Goal: Go to known website: Go to known website

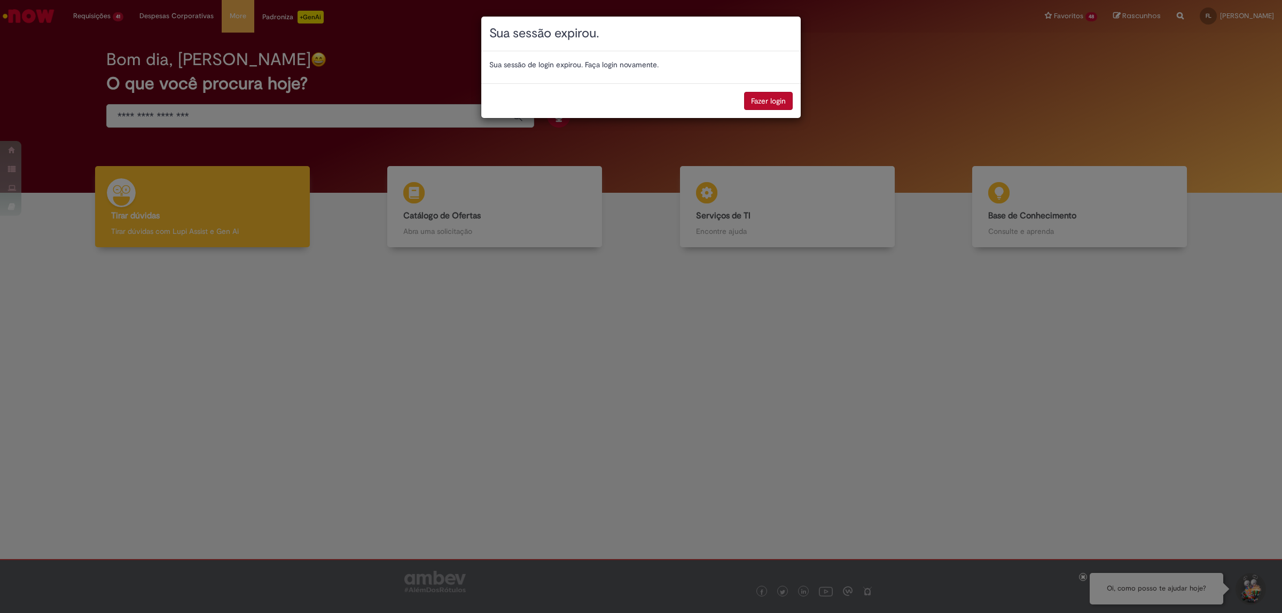
click at [952, 113] on div "Sua sessão expirou. Sua sessão de login expirou. Faça login novamente. Fazer lo…" at bounding box center [641, 306] width 1282 height 613
click at [779, 110] on button "Fazer login" at bounding box center [768, 101] width 49 height 18
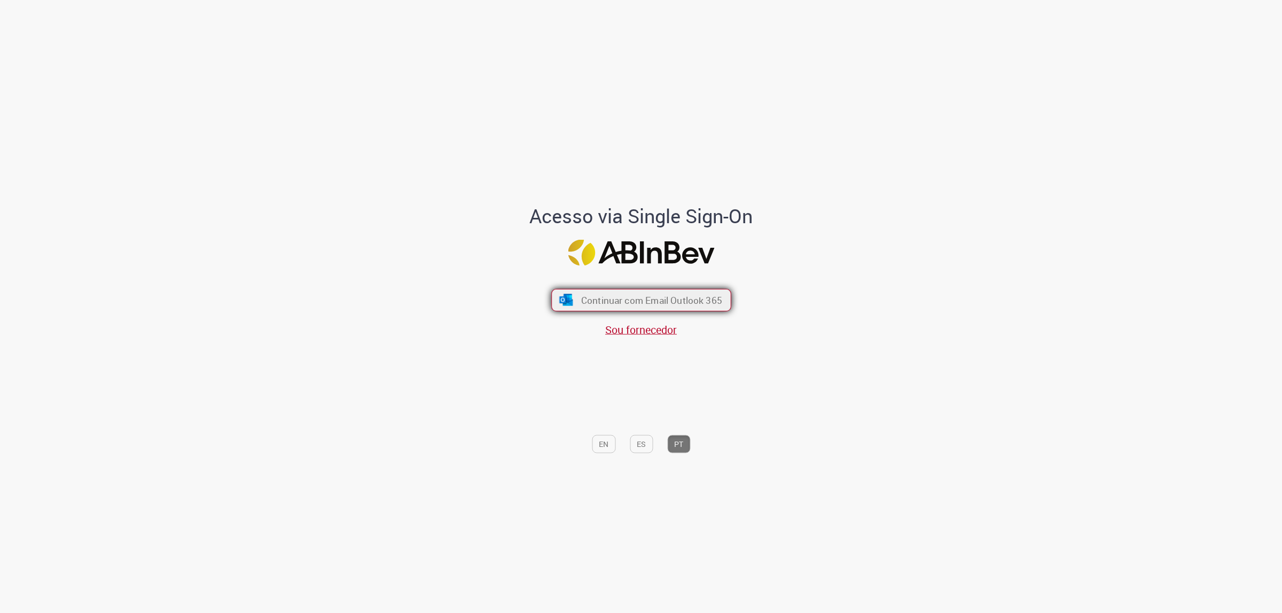
click at [688, 297] on span "Continuar com Email Outlook 365" at bounding box center [651, 300] width 141 height 12
